Goal: Check status: Check status

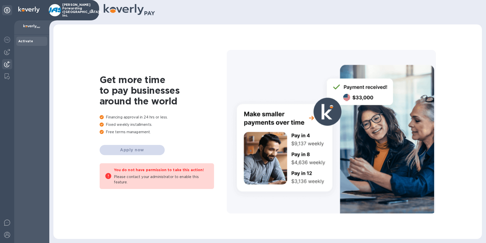
click at [7, 63] on img at bounding box center [7, 64] width 6 height 6
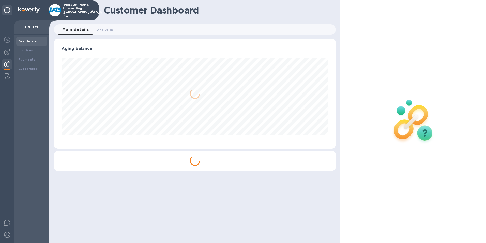
scroll to position [110, 282]
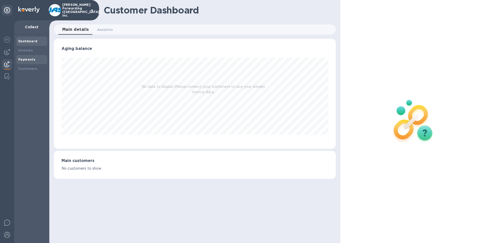
click at [27, 58] on b "Payments" at bounding box center [26, 59] width 17 height 4
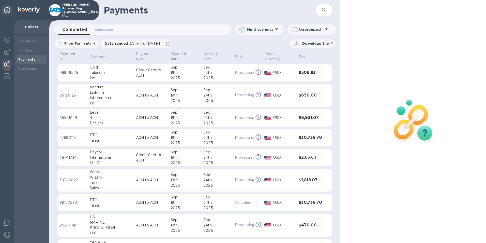
click at [139, 72] on p "Credit Card to ACH" at bounding box center [151, 72] width 31 height 11
